Goal: Navigation & Orientation: Find specific page/section

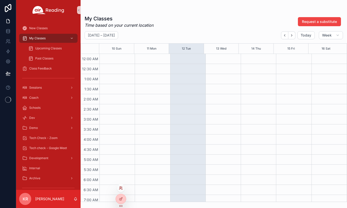
click at [120, 190] on icon at bounding box center [121, 188] width 4 height 4
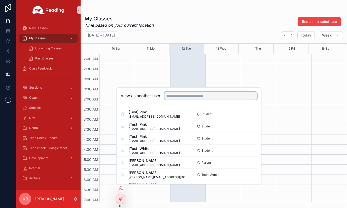
click at [197, 96] on input "text" at bounding box center [211, 96] width 93 height 8
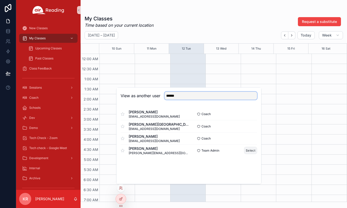
type input "******"
click at [248, 150] on button "Select" at bounding box center [250, 150] width 13 height 7
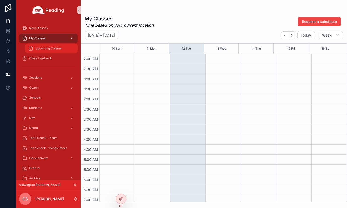
click at [53, 50] on span "Upcoming Classes" at bounding box center [48, 48] width 26 height 4
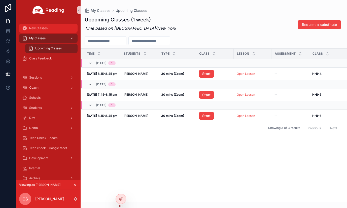
click at [51, 28] on div "New Classes" at bounding box center [48, 28] width 52 height 8
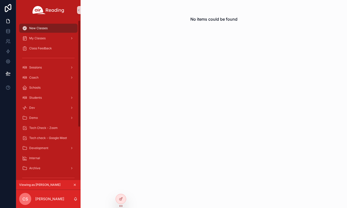
click at [75, 185] on icon "scrollable content" at bounding box center [75, 185] width 2 height 2
